Goal: Use online tool/utility: Utilize a website feature to perform a specific function

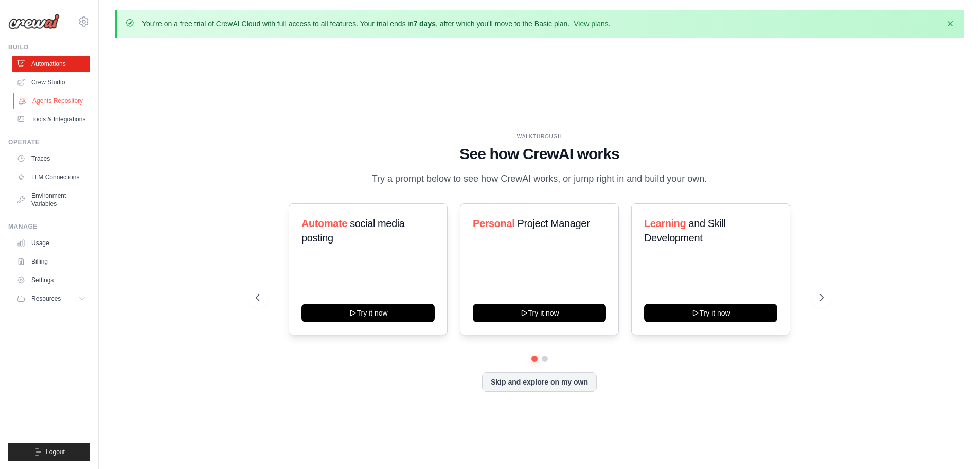
click at [58, 101] on link "Agents Repository" at bounding box center [52, 101] width 78 height 16
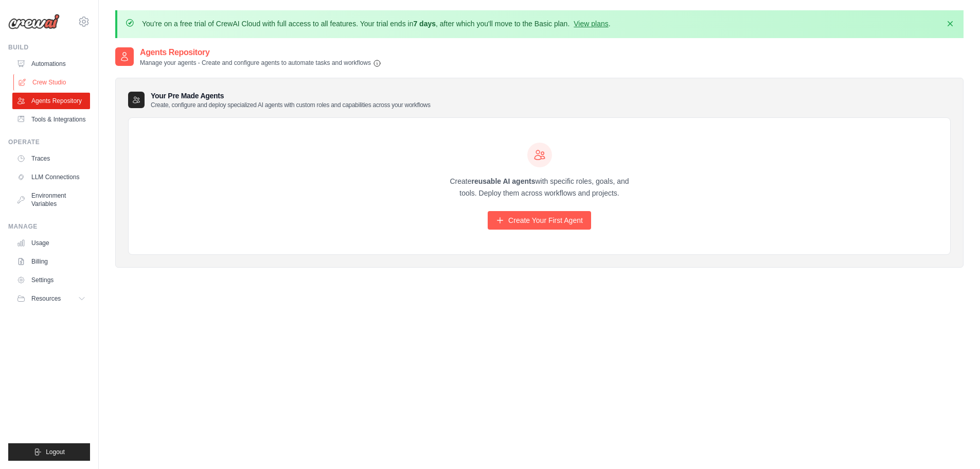
click at [48, 81] on link "Crew Studio" at bounding box center [52, 82] width 78 height 16
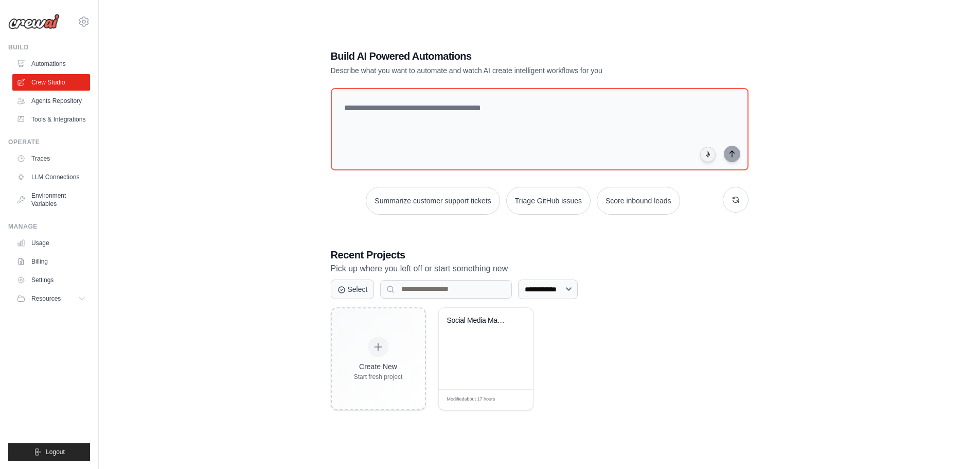
scroll to position [57, 0]
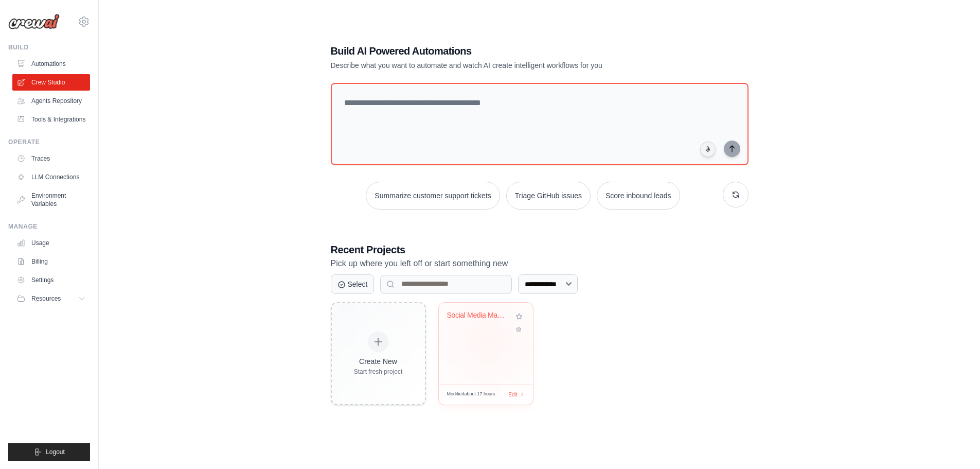
click at [487, 340] on div "Social Media Management Automation" at bounding box center [486, 343] width 94 height 81
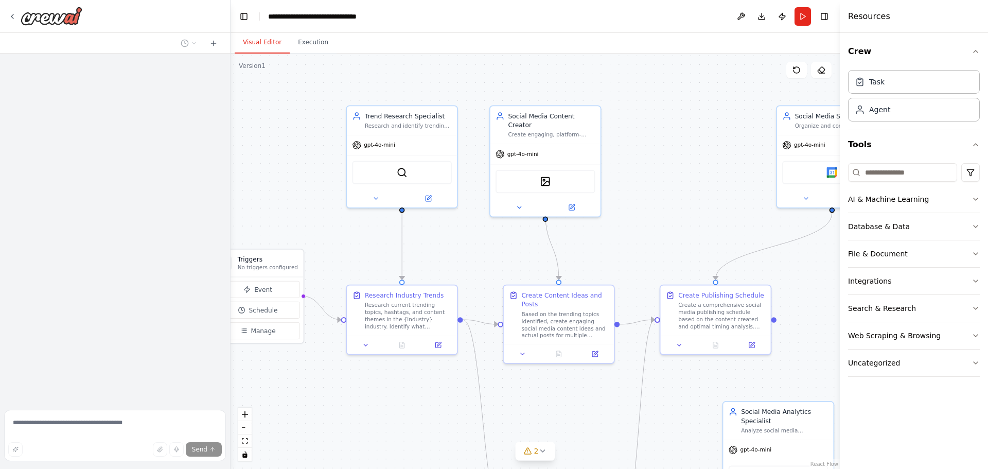
drag, startPoint x: 677, startPoint y: 61, endPoint x: 556, endPoint y: 68, distance: 121.2
click at [556, 68] on div ".deletable-edge-delete-btn { width: 20px; height: 20px; border: 0px solid #ffff…" at bounding box center [535, 261] width 609 height 415
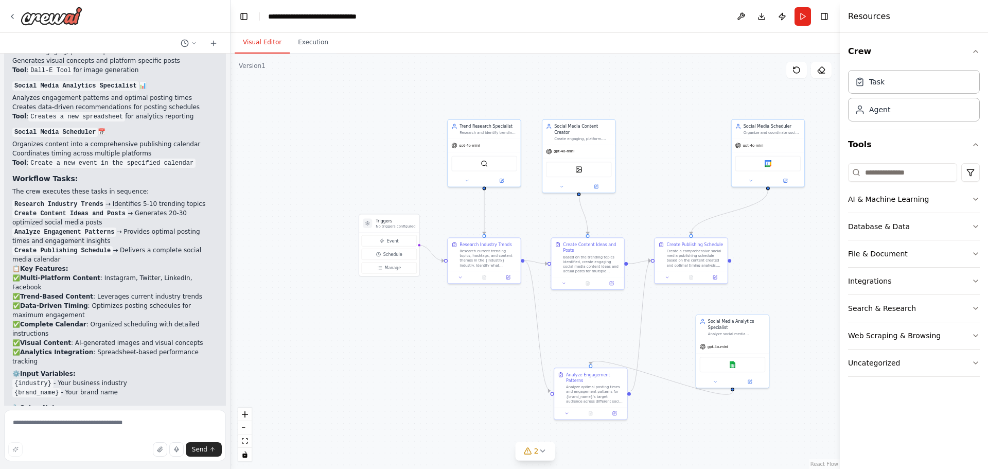
scroll to position [1289, 0]
